Goal: Complete application form: Complete application form

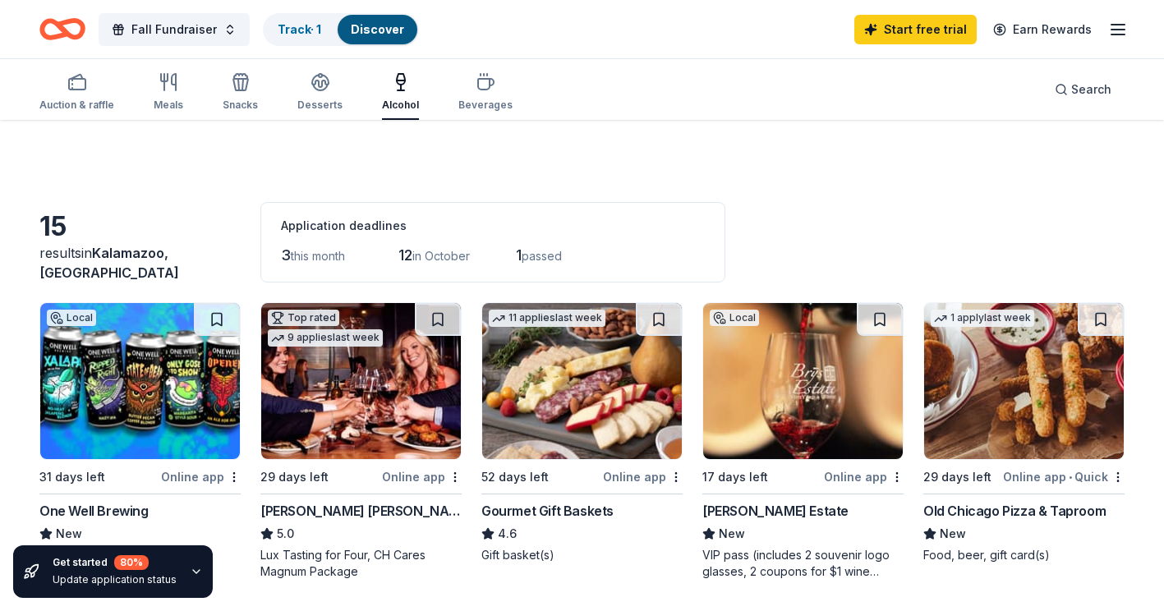
scroll to position [657, 0]
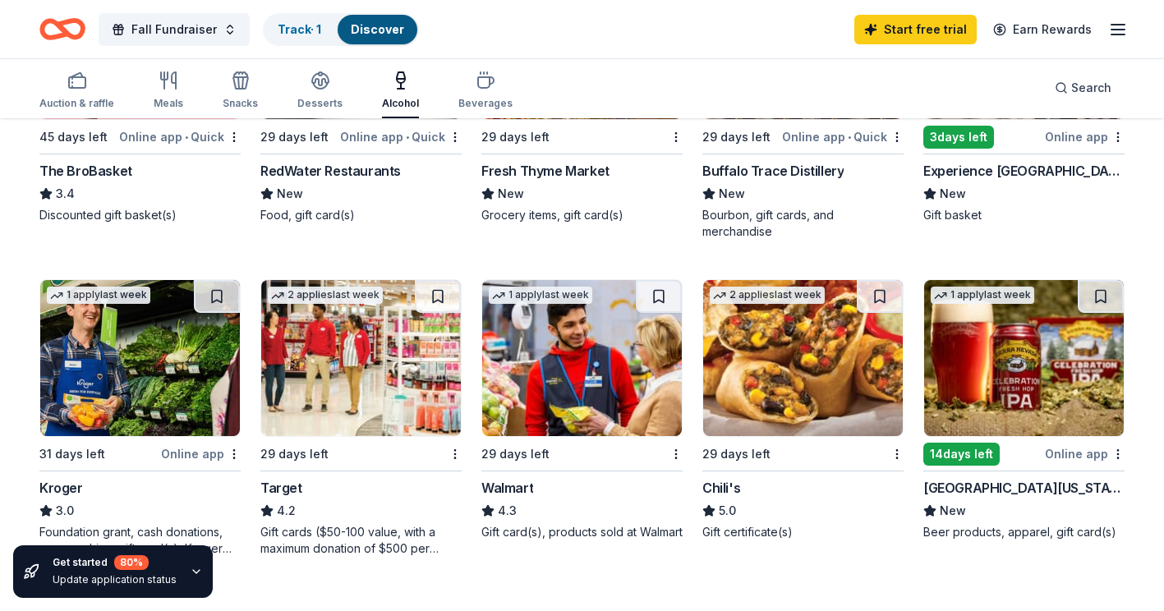
click at [179, 386] on img at bounding box center [140, 358] width 200 height 156
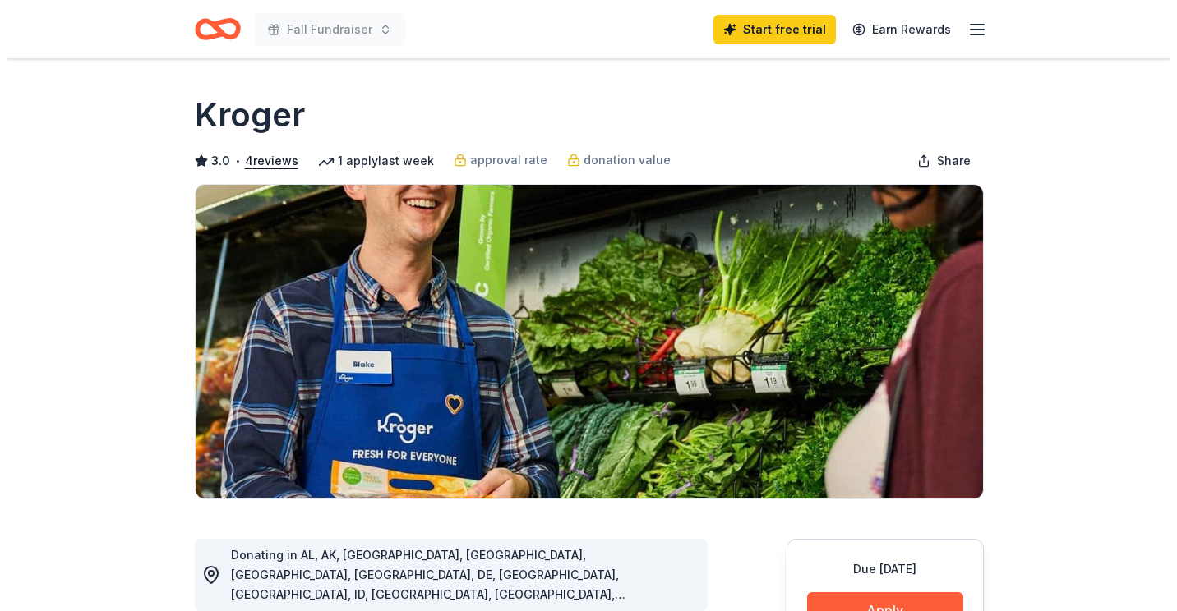
scroll to position [329, 0]
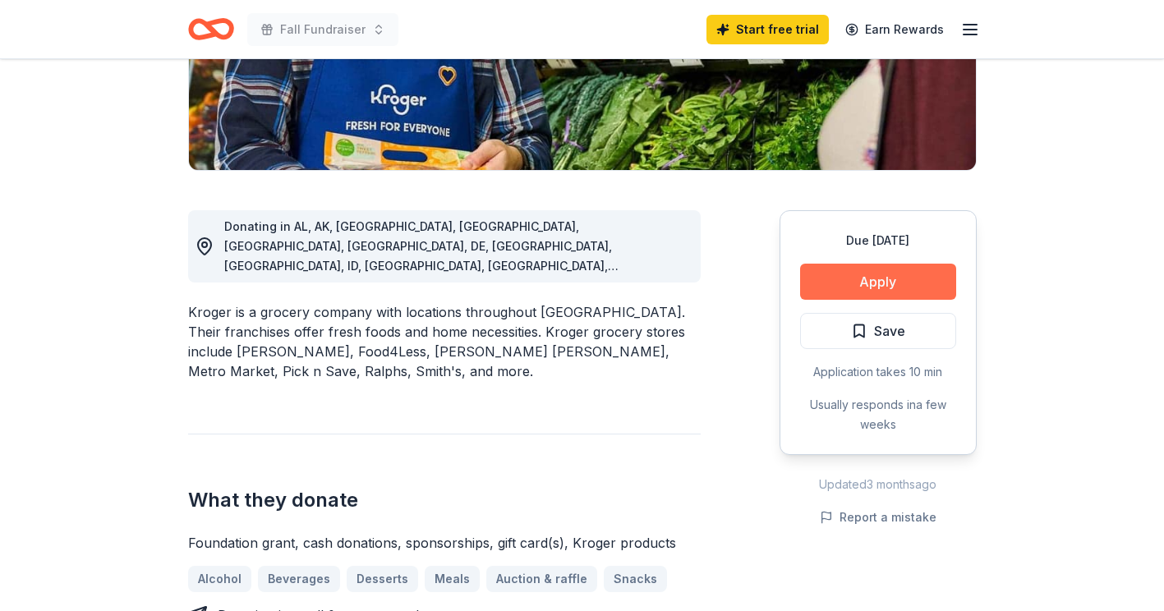
click at [862, 279] on button "Apply" at bounding box center [878, 282] width 156 height 36
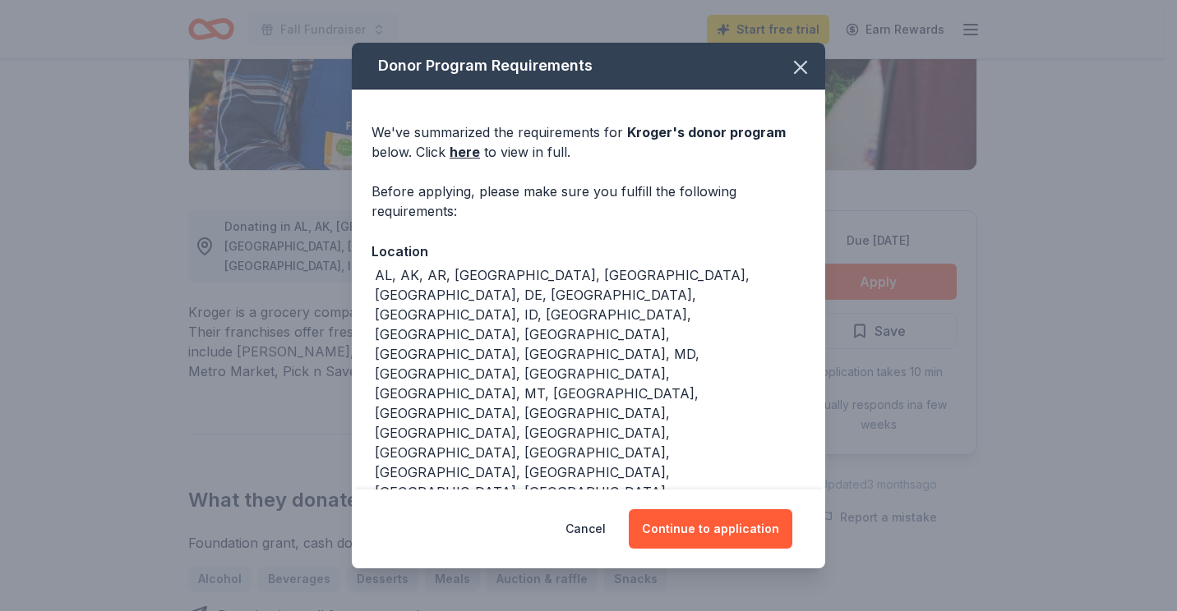
scroll to position [94, 0]
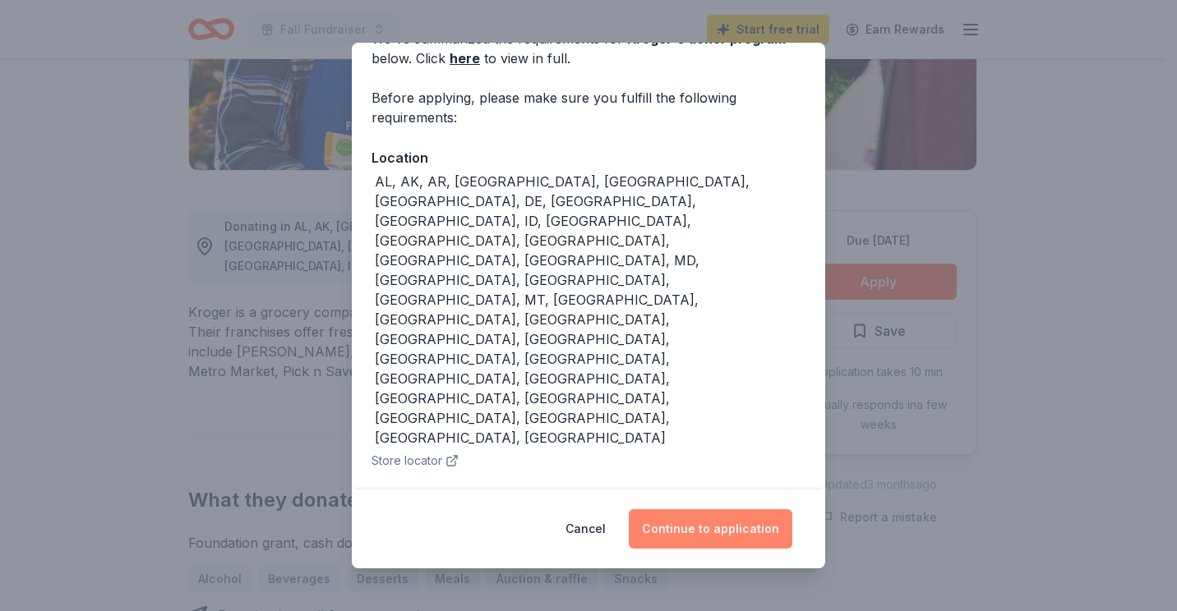
click at [703, 531] on button "Continue to application" at bounding box center [710, 528] width 163 height 39
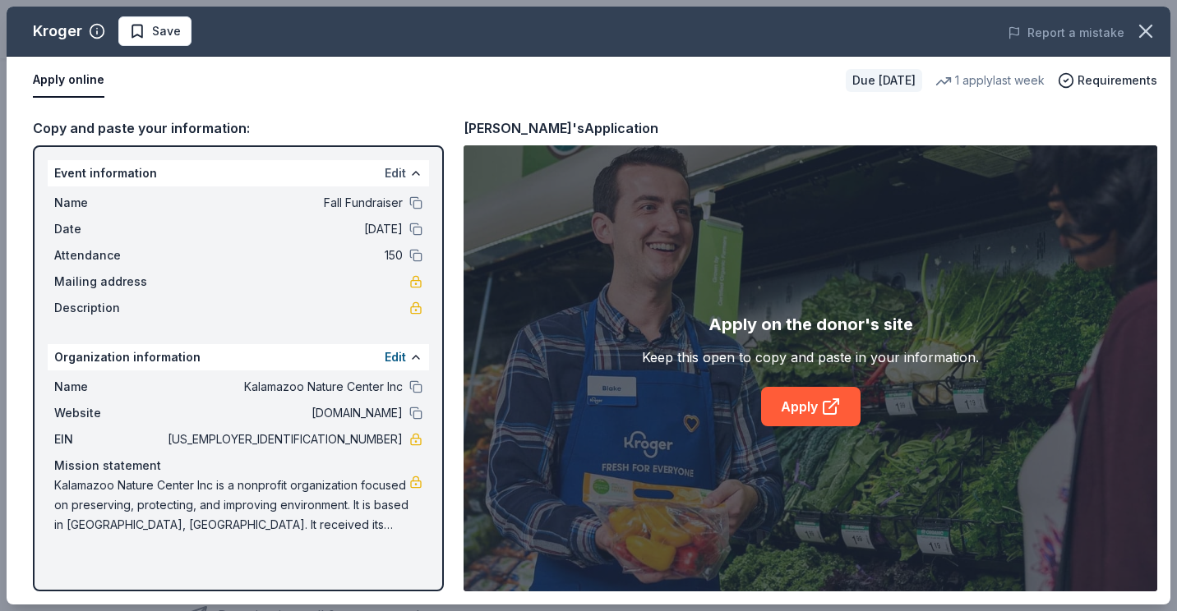
click at [399, 171] on button "Edit" at bounding box center [395, 173] width 21 height 20
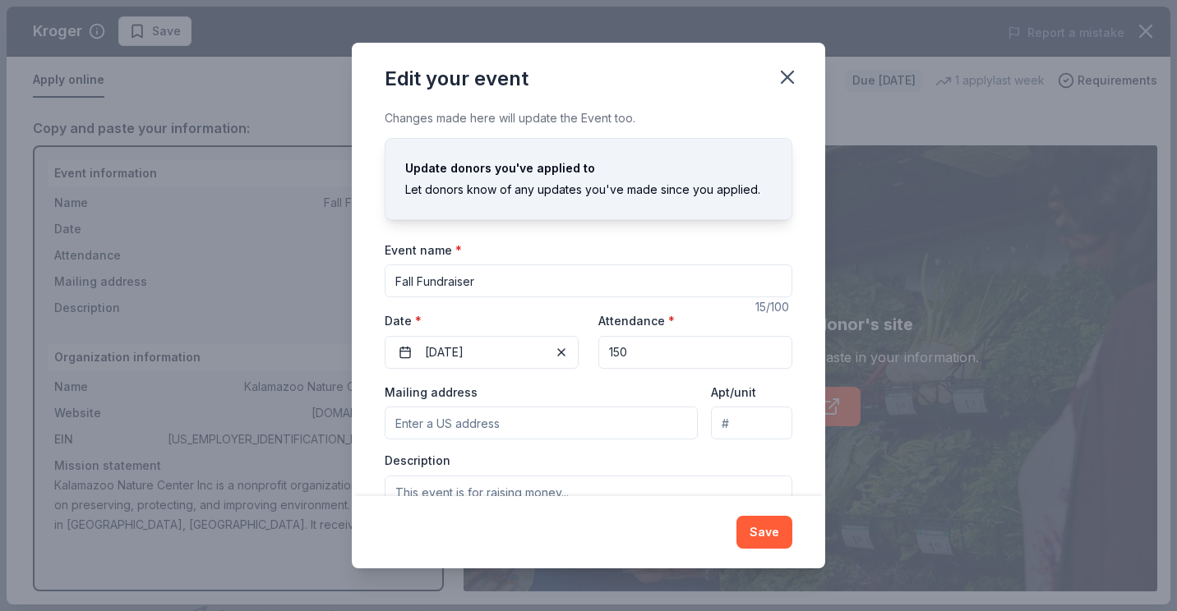
drag, startPoint x: 521, startPoint y: 278, endPoint x: 223, endPoint y: 283, distance: 297.5
click at [223, 283] on div "Edit your event Changes made here will update the Event too. Update donors you'…" at bounding box center [588, 305] width 1177 height 611
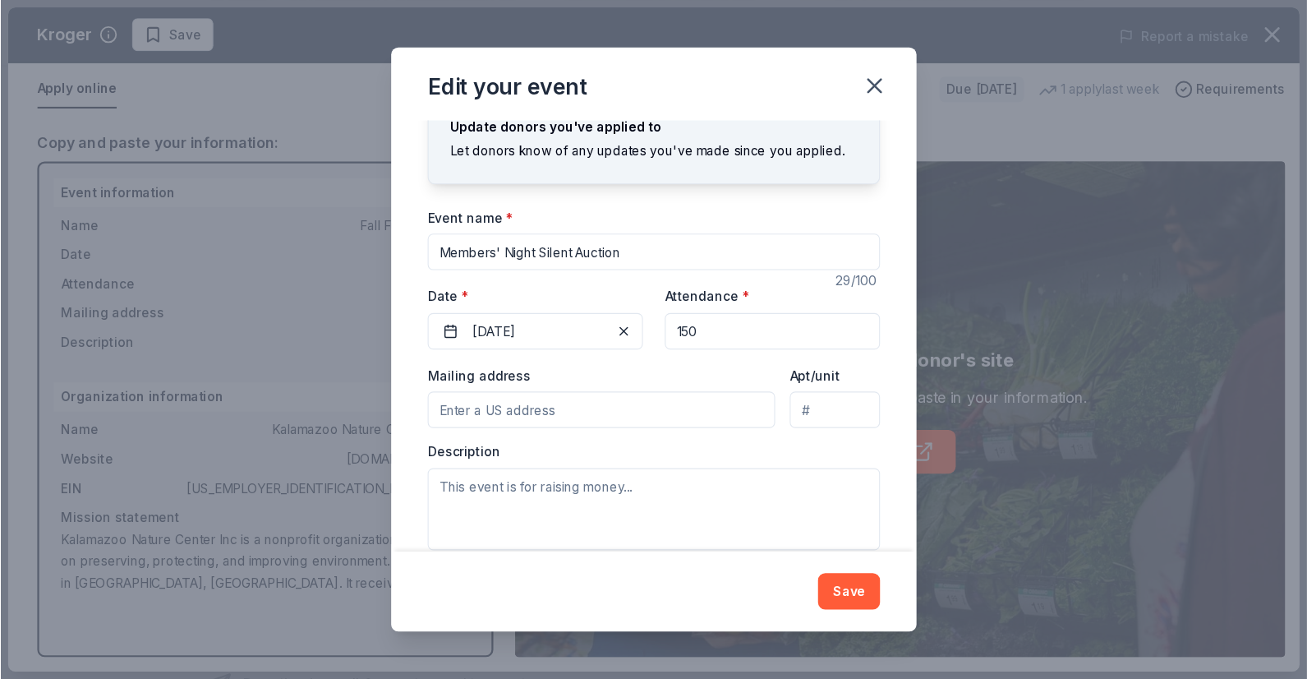
scroll to position [79, 0]
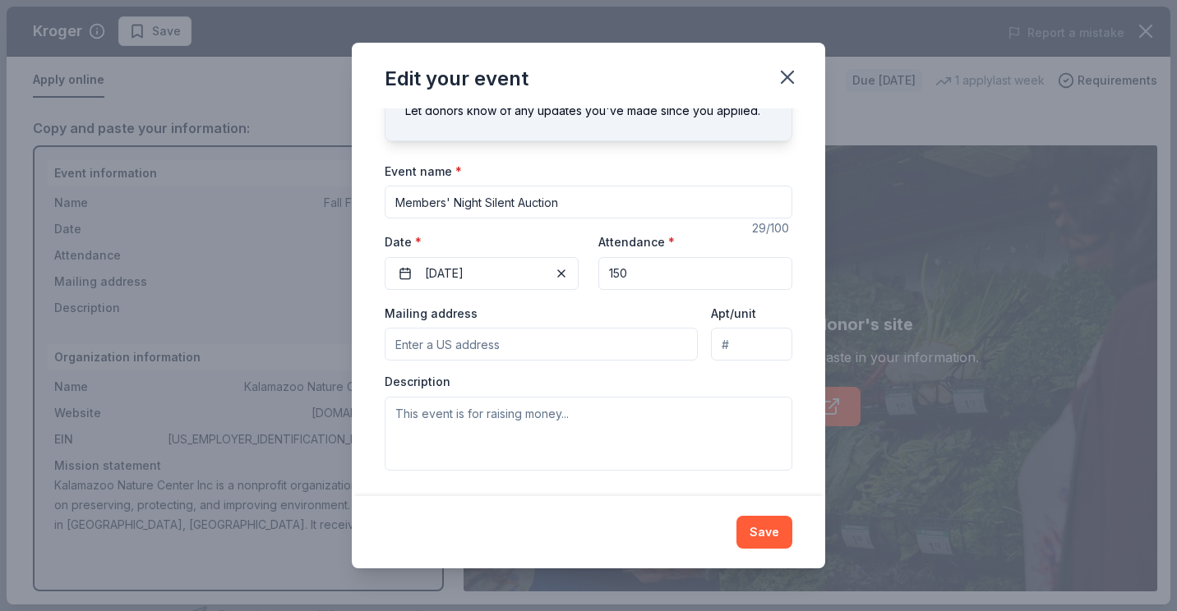
type input "Members' Night Silent Auction"
click at [642, 352] on input "Mailing address" at bounding box center [541, 344] width 313 height 33
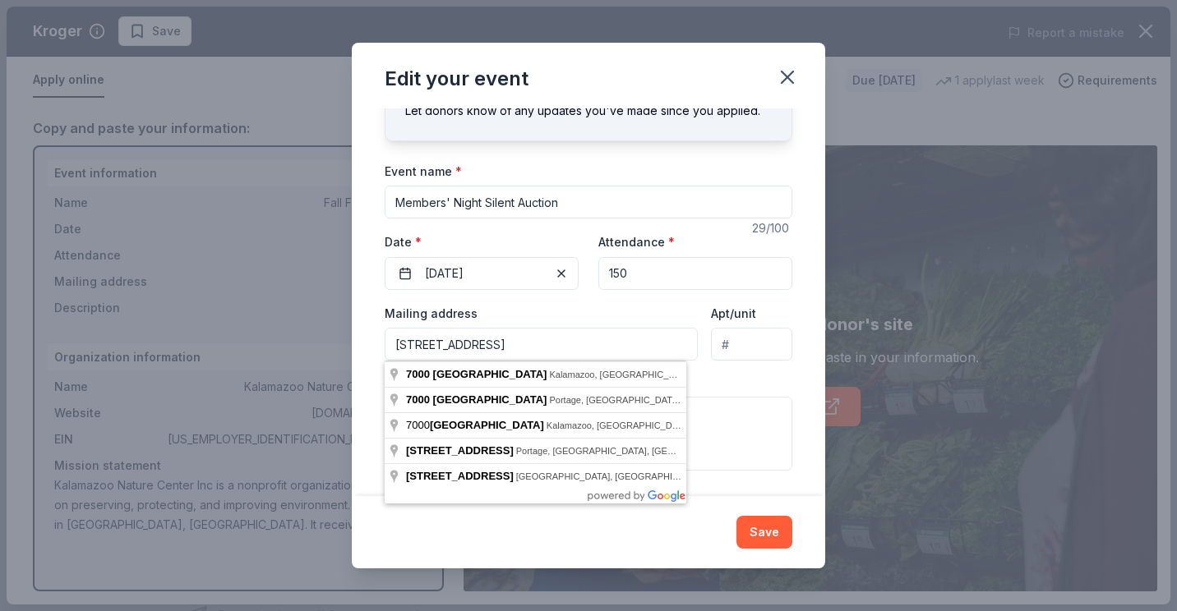
type input "7000 N Westnedge Ave"
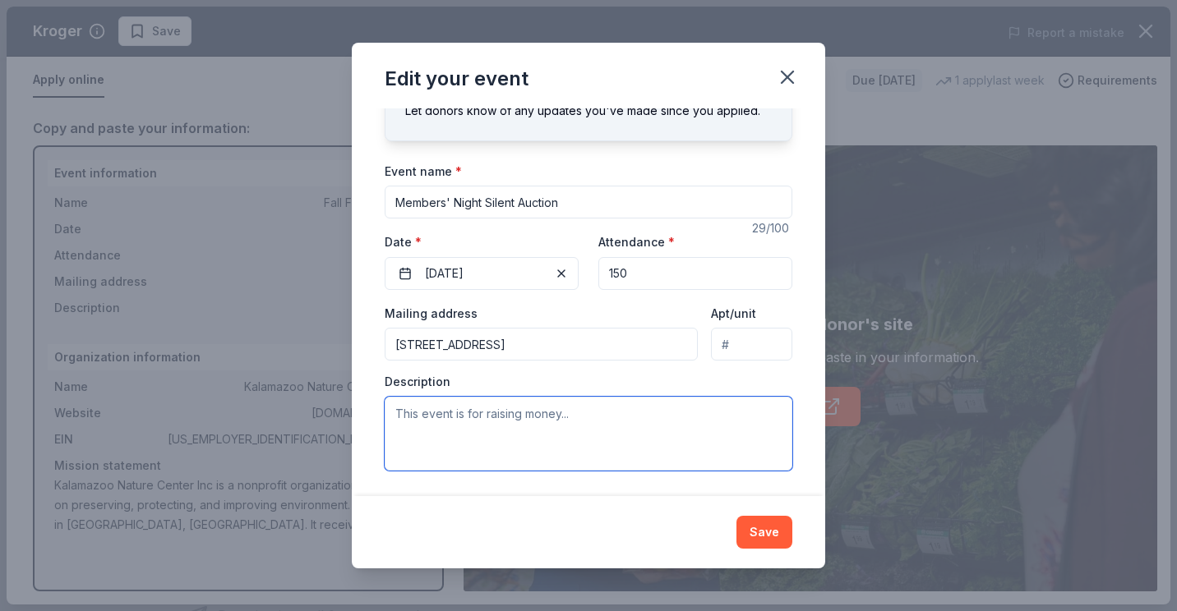
click at [681, 426] on textarea at bounding box center [589, 434] width 408 height 74
paste textarea "is to create relationships & experiences that welcome and inspire people to dis…"
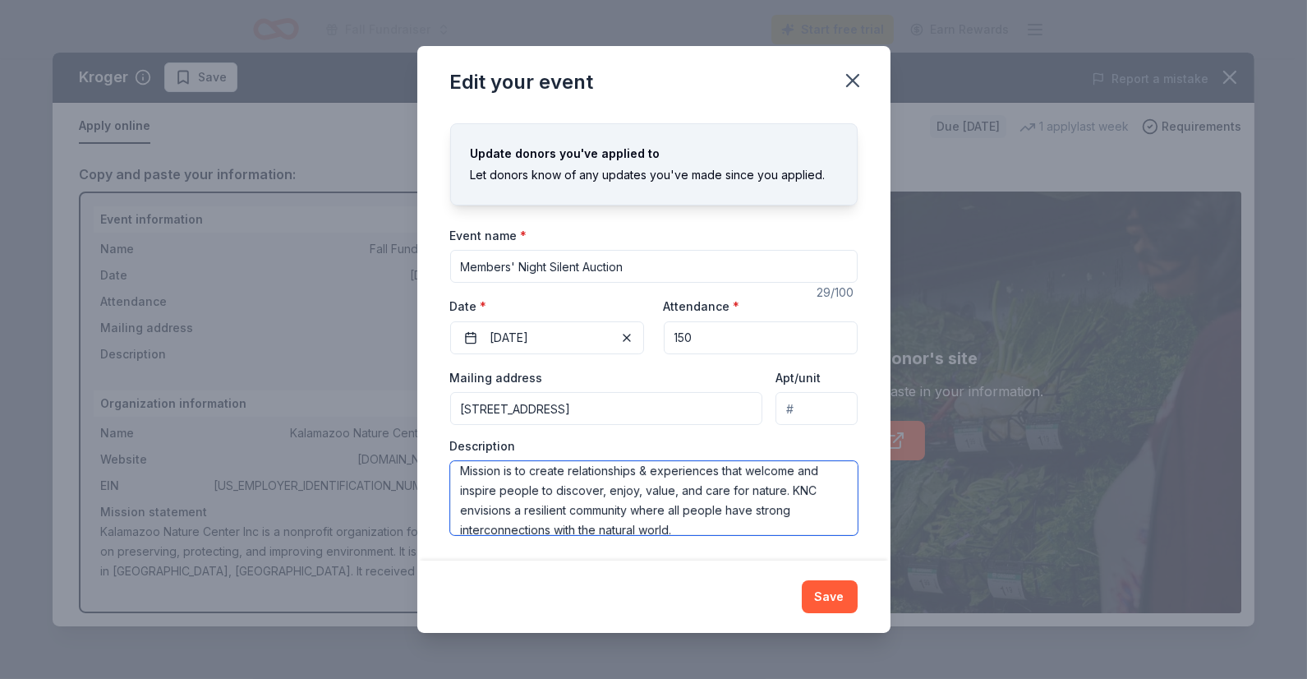
scroll to position [39, 0]
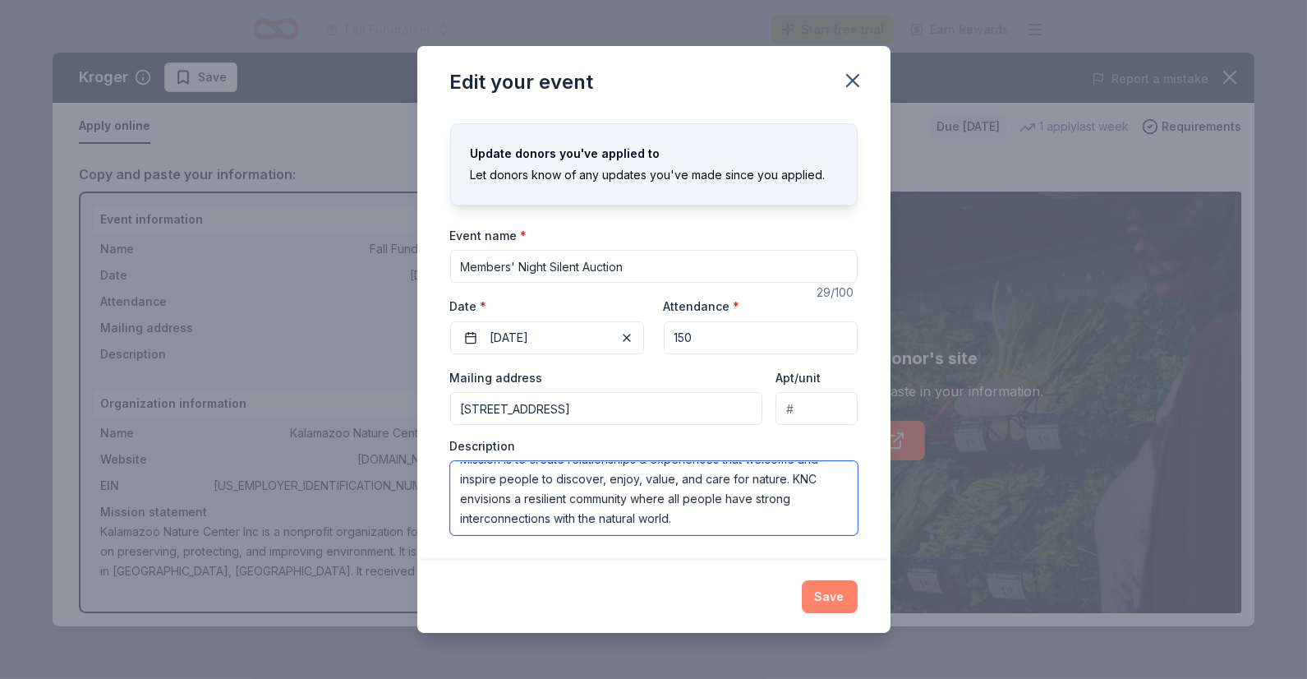
type textarea "This event is to raise money for our Annual Fund which supports our Mission is …"
click at [832, 603] on button "Save" at bounding box center [830, 596] width 56 height 33
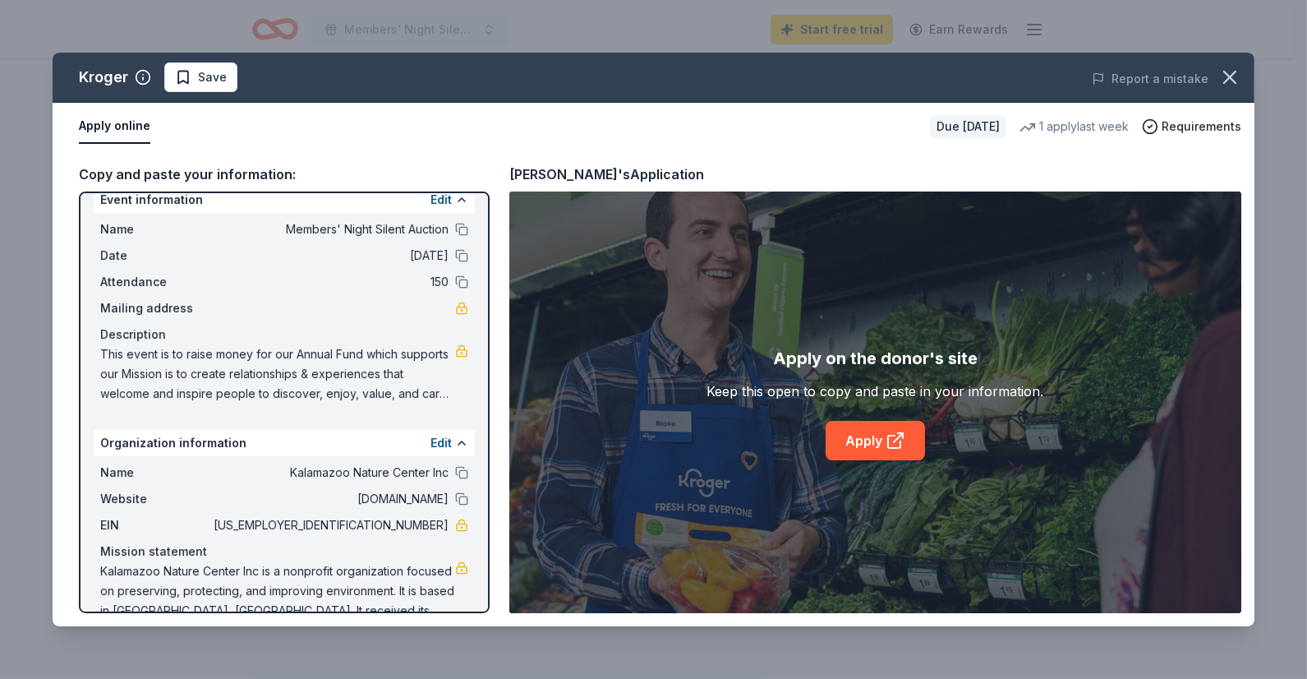
scroll to position [0, 0]
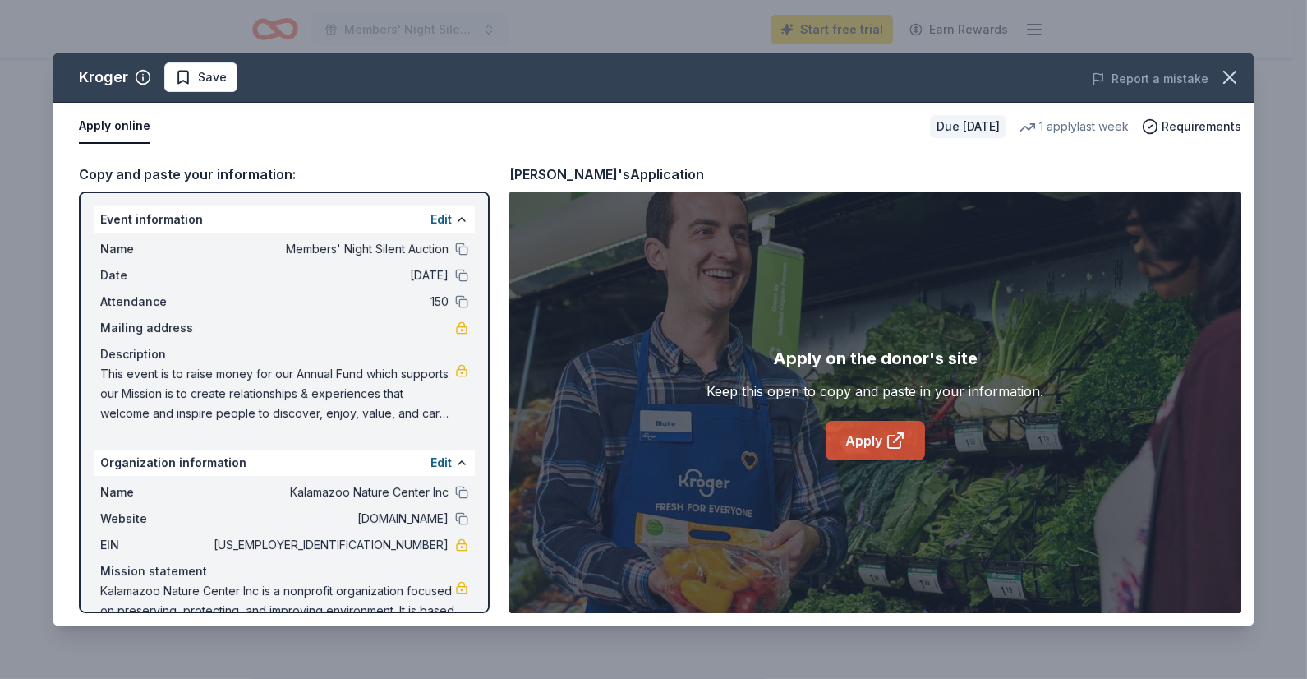
click at [852, 440] on link "Apply" at bounding box center [875, 440] width 99 height 39
